Goal: Information Seeking & Learning: Learn about a topic

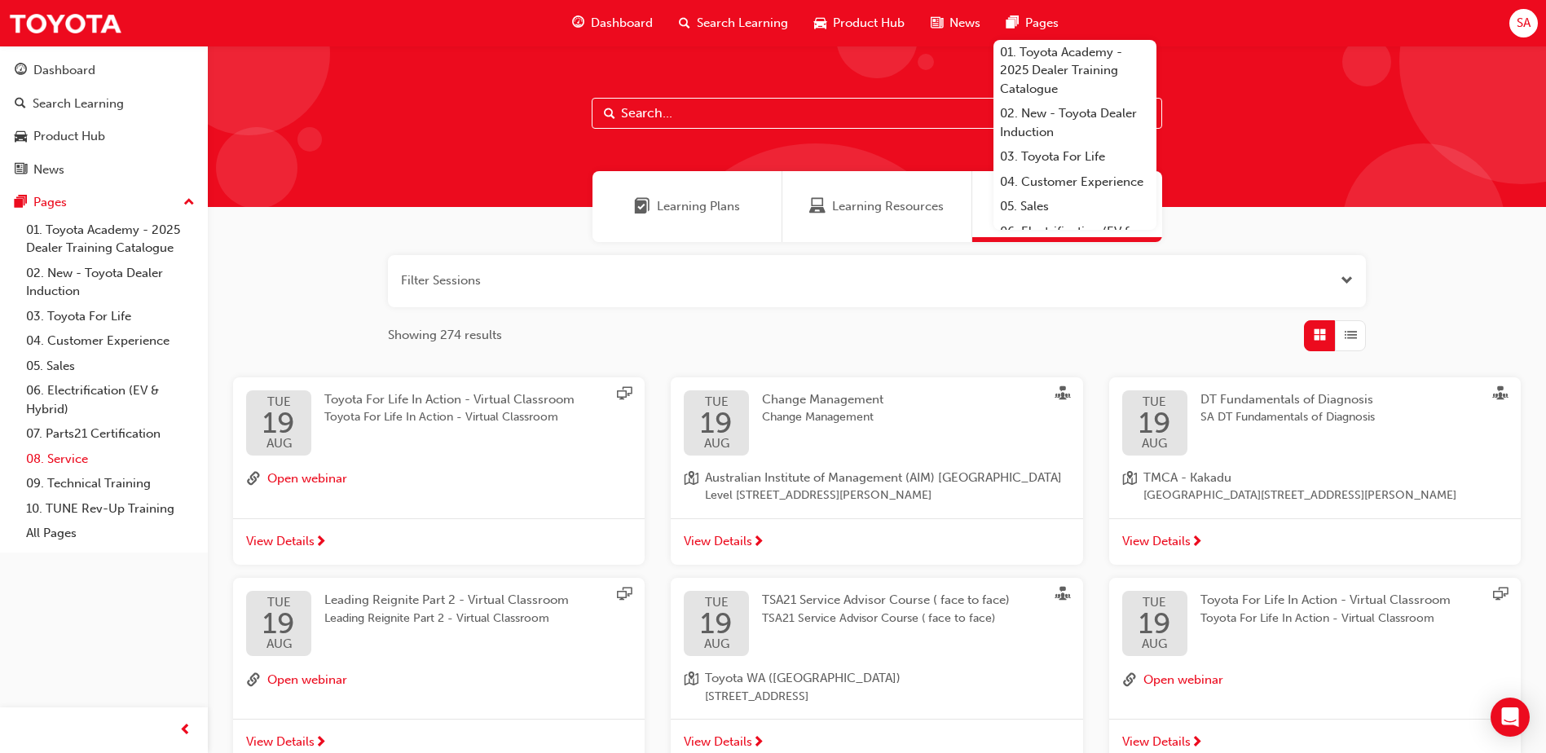
click at [86, 462] on link "08. Service" at bounding box center [111, 459] width 182 height 25
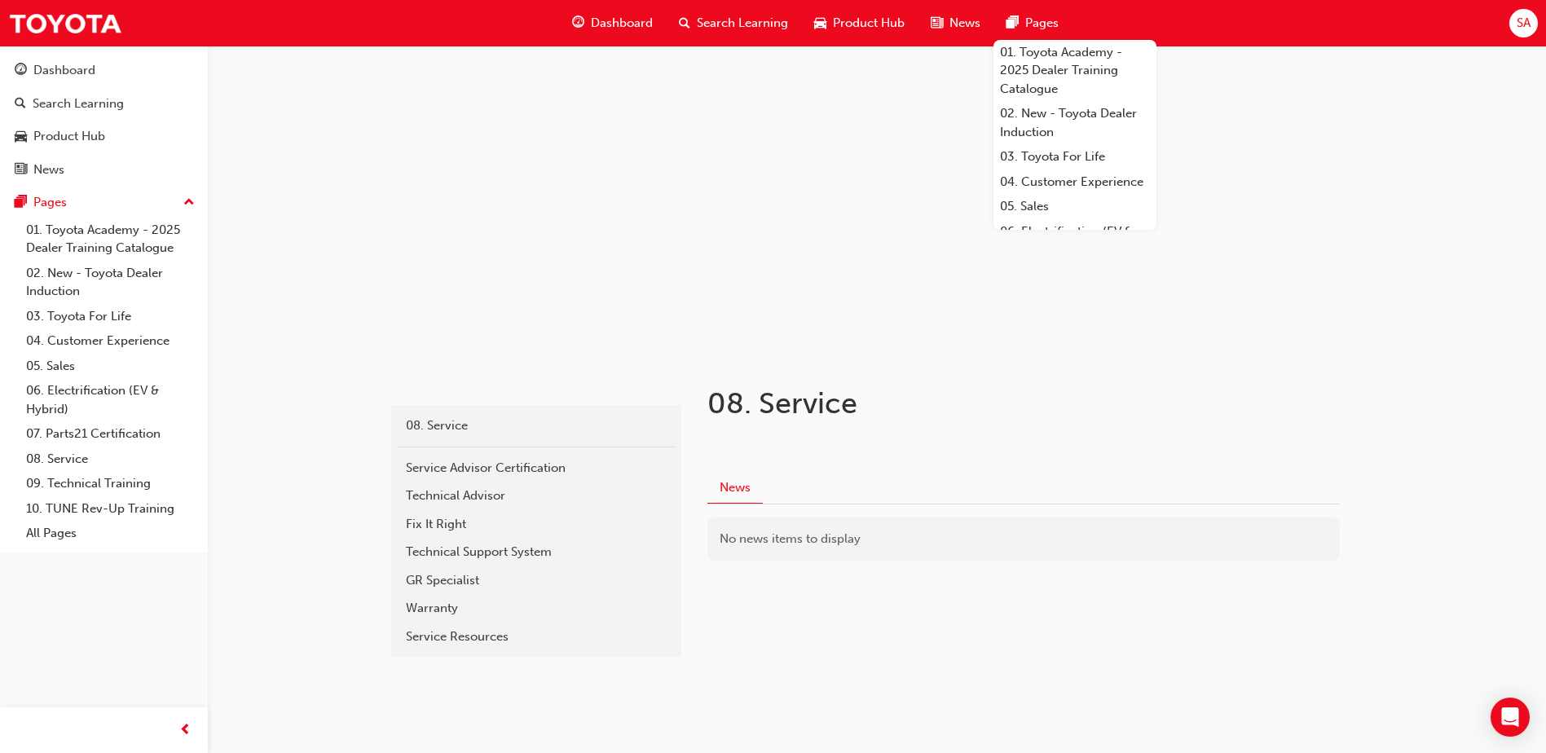
scroll to position [29, 0]
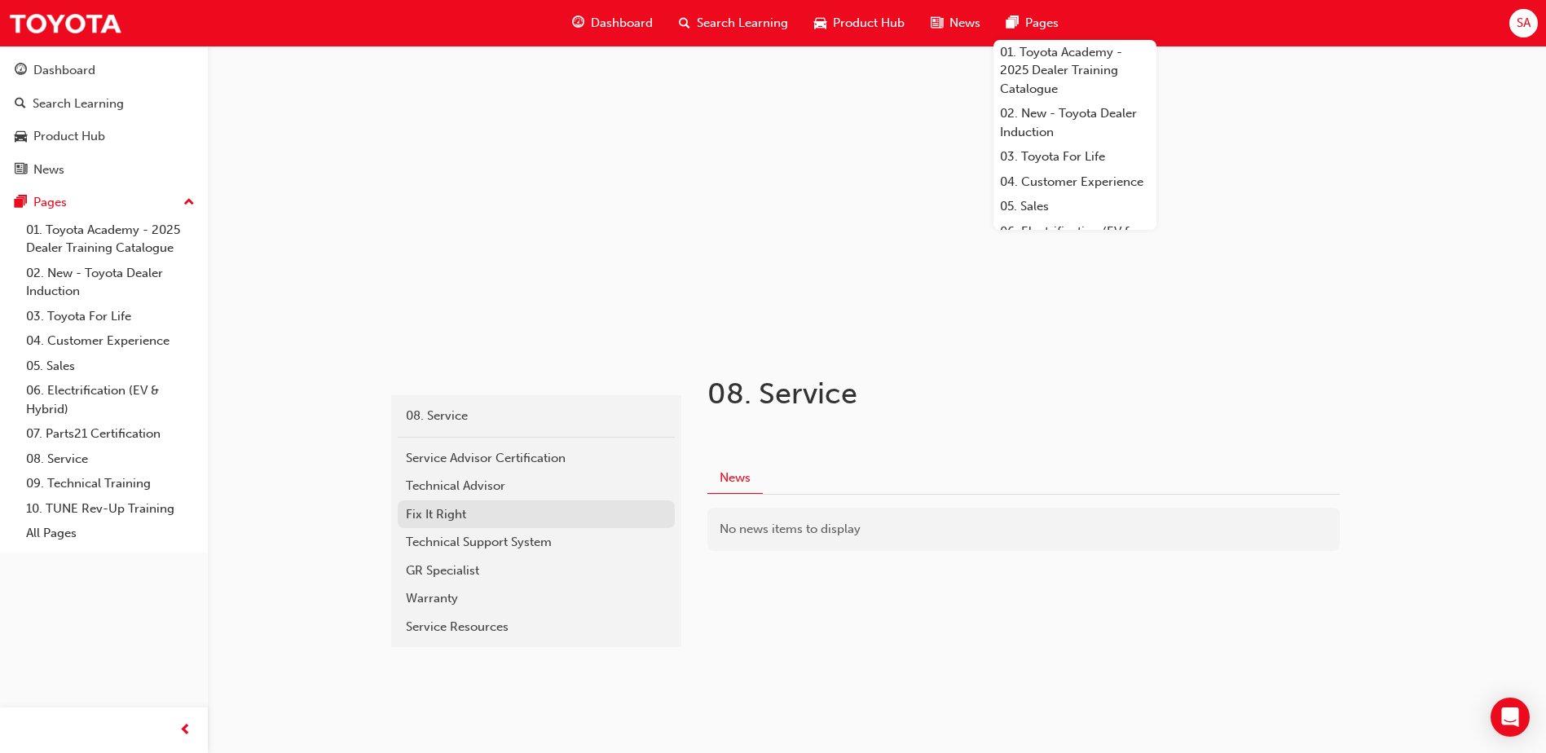
click at [484, 511] on div "Fix It Right" at bounding box center [536, 514] width 261 height 19
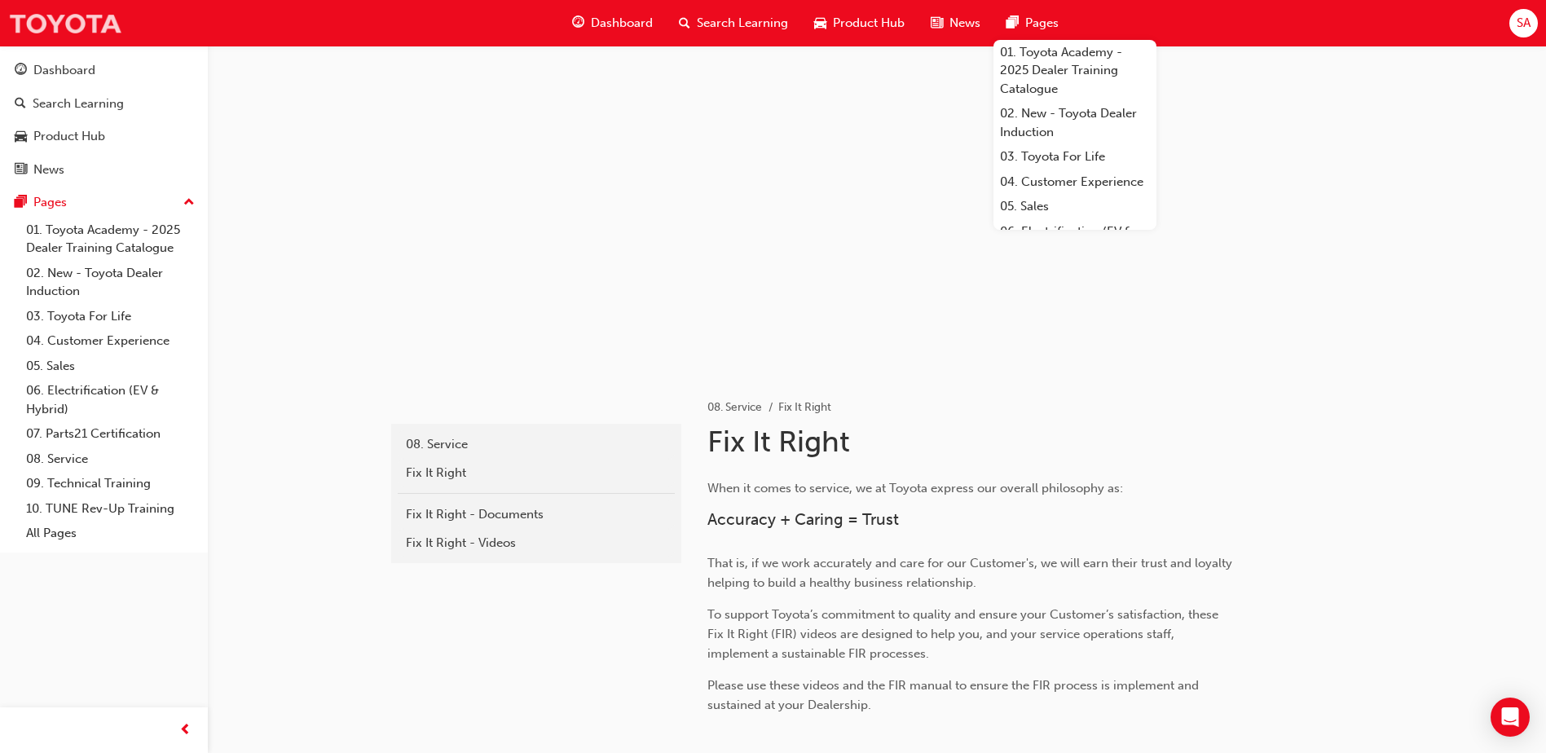
scroll to position [29, 0]
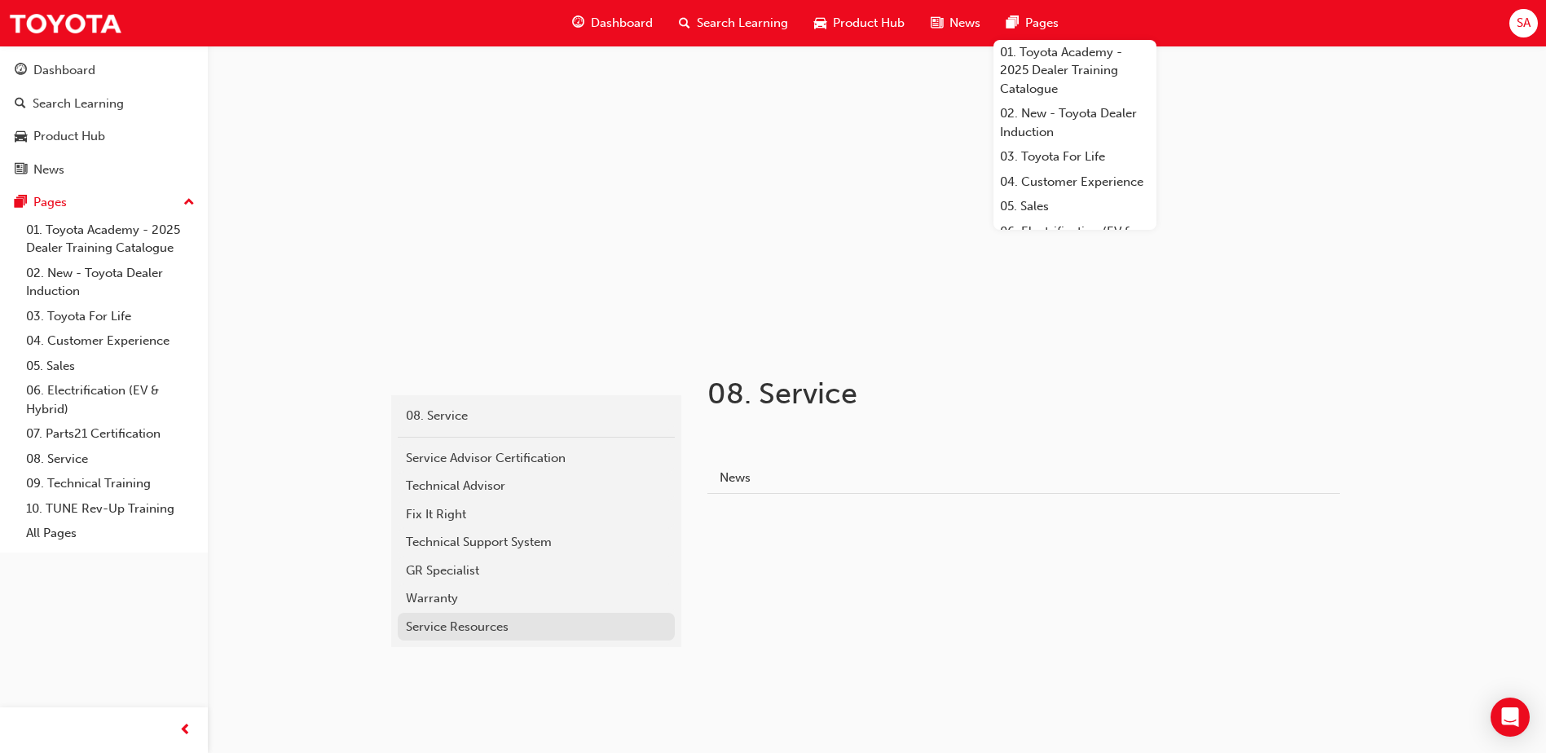
click at [493, 623] on div "Service Resources" at bounding box center [536, 627] width 261 height 19
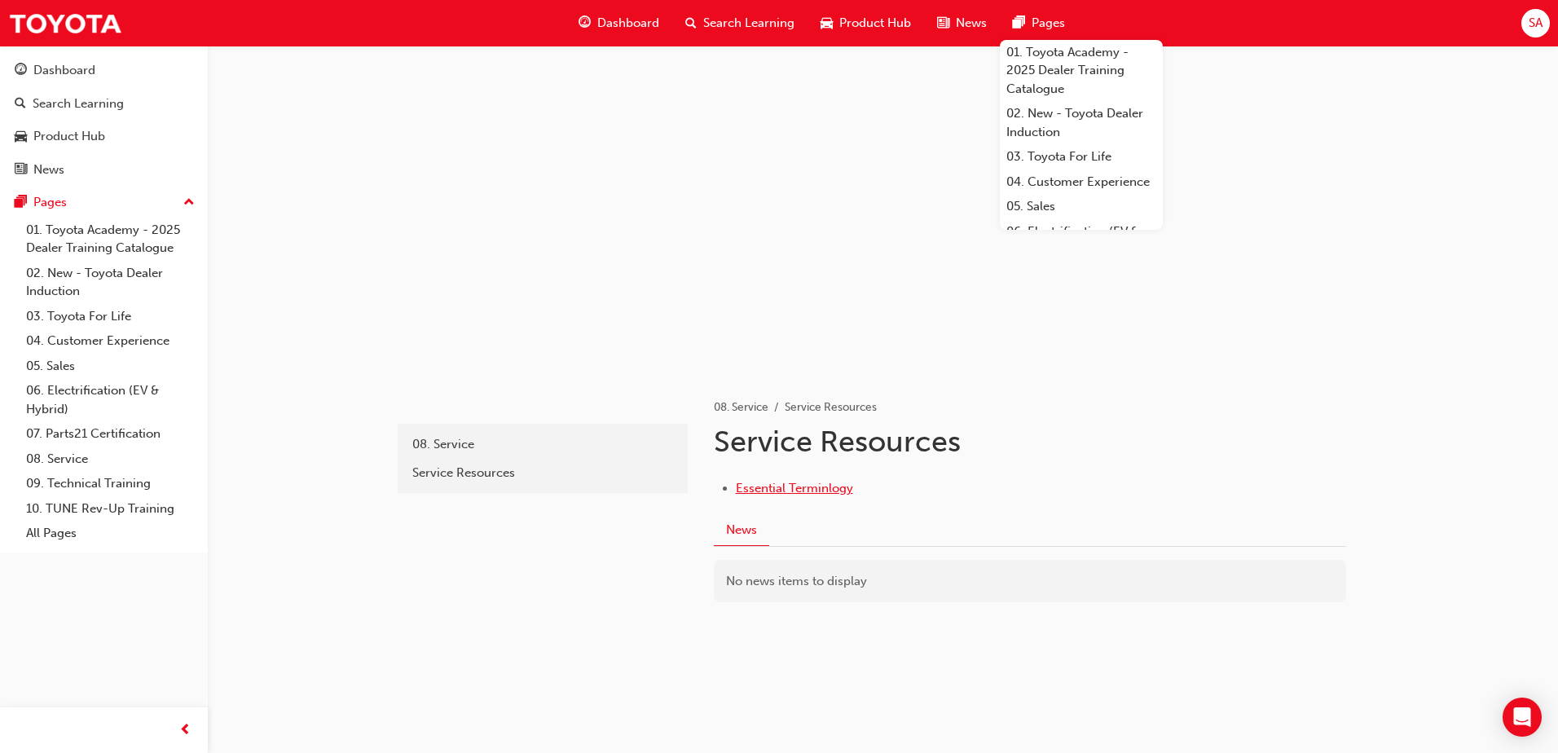
click at [795, 487] on span "Essential Terminlogy" at bounding box center [794, 488] width 117 height 15
